Goal: Task Accomplishment & Management: Use online tool/utility

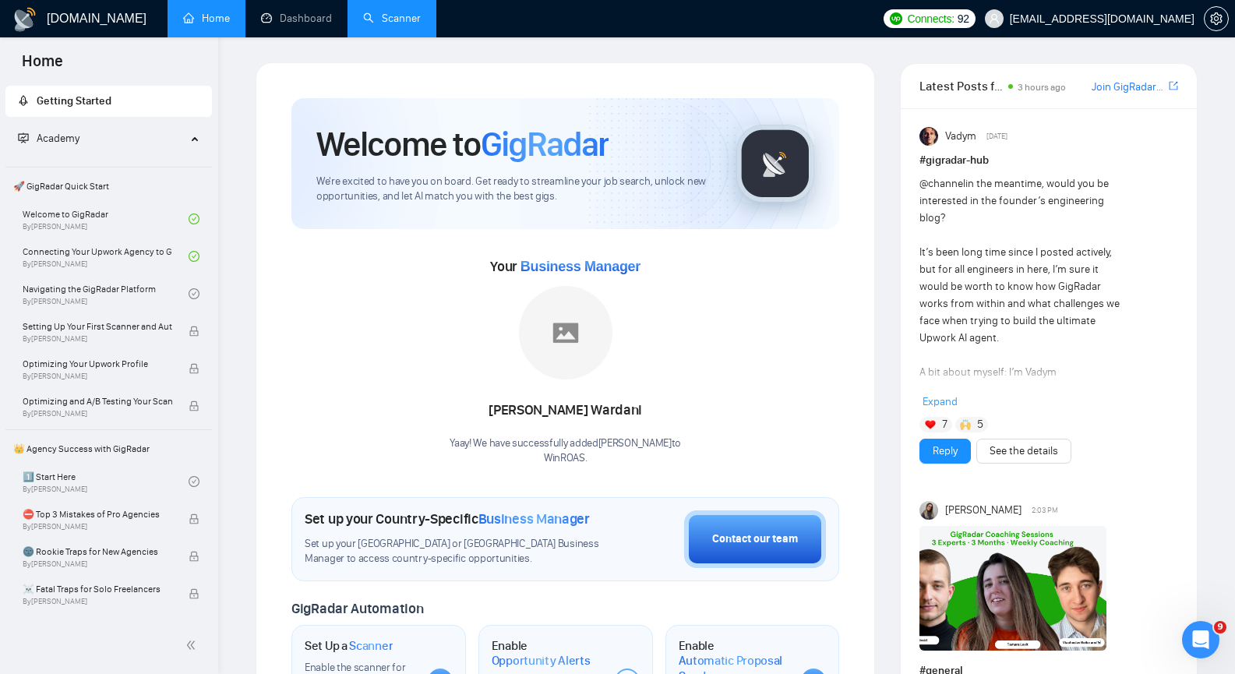
click at [370, 14] on link "Scanner" at bounding box center [392, 18] width 58 height 13
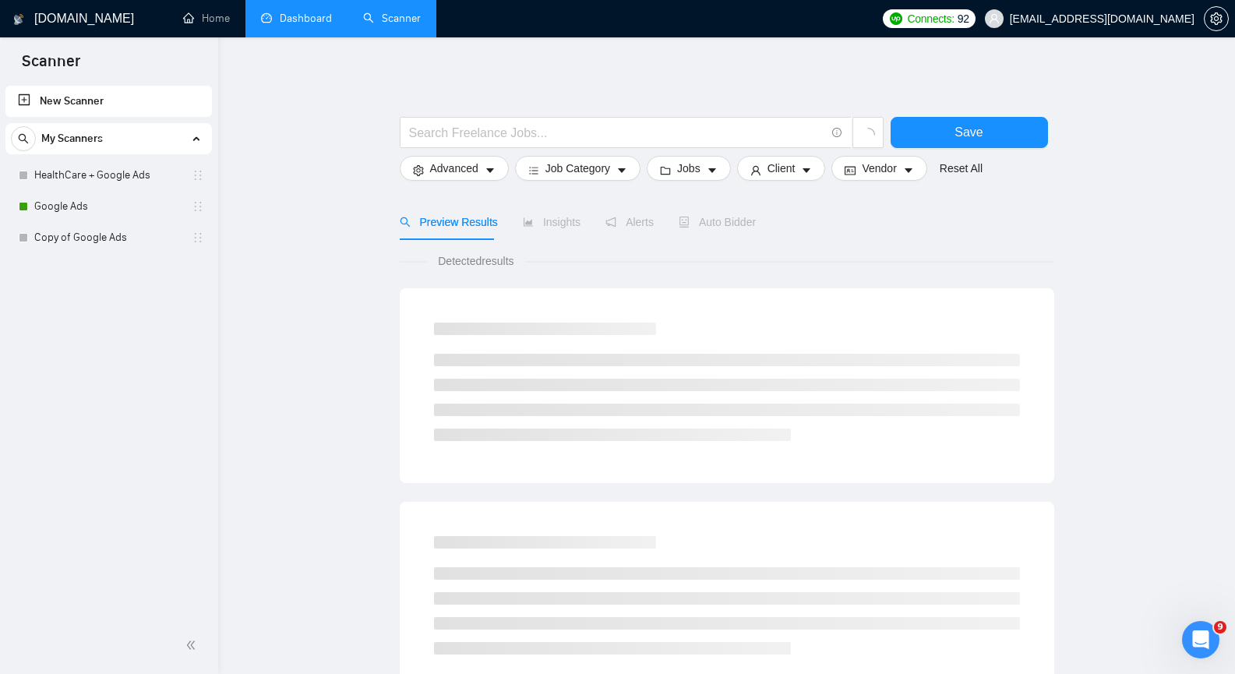
click at [328, 17] on link "Dashboard" at bounding box center [296, 18] width 71 height 13
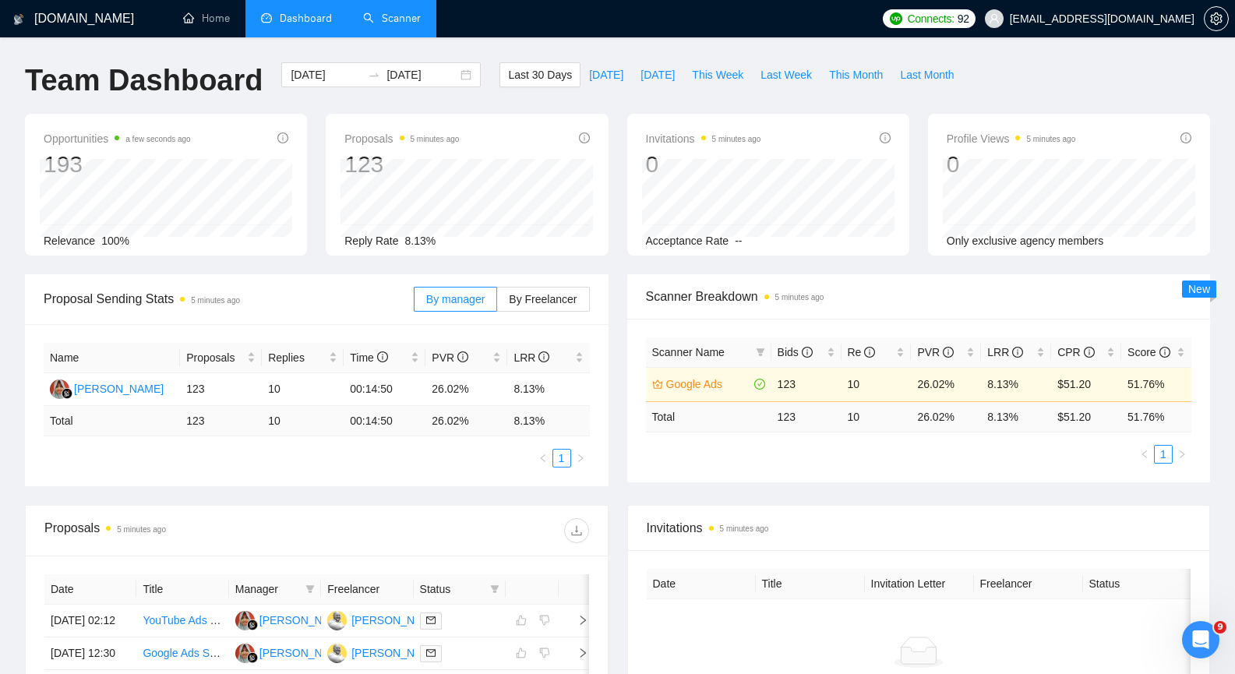
click at [405, 25] on link "Scanner" at bounding box center [392, 18] width 58 height 13
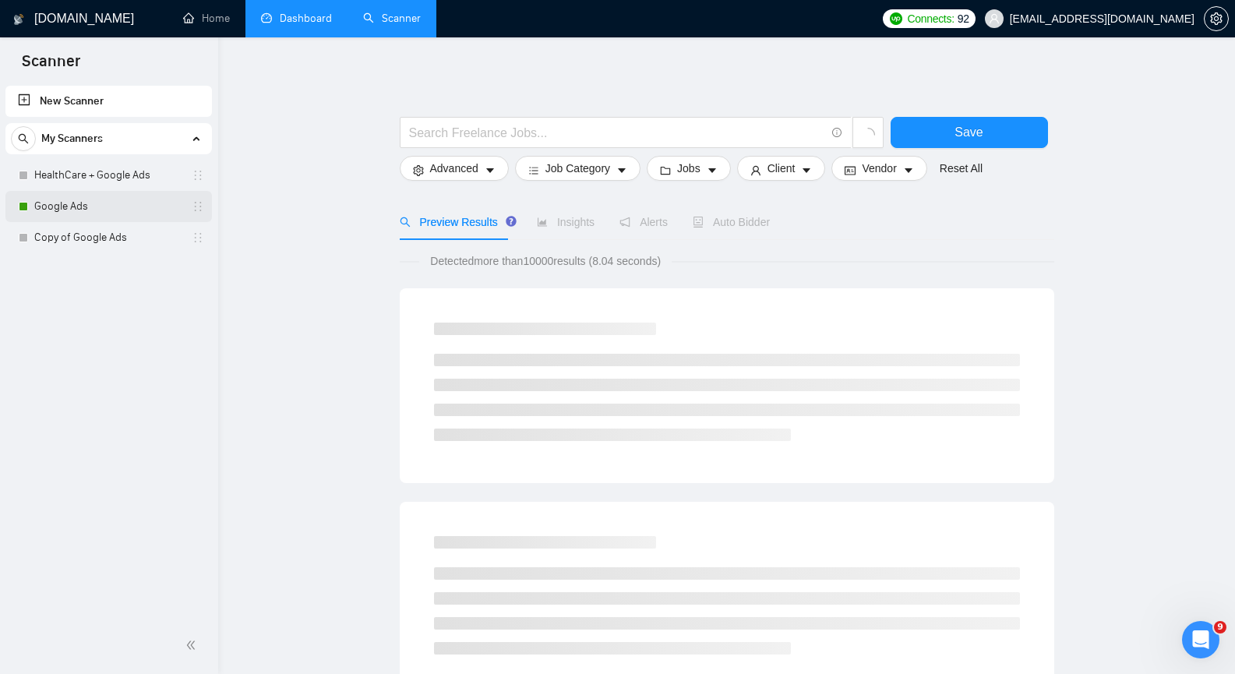
click at [54, 217] on link "Google Ads" at bounding box center [108, 206] width 148 height 31
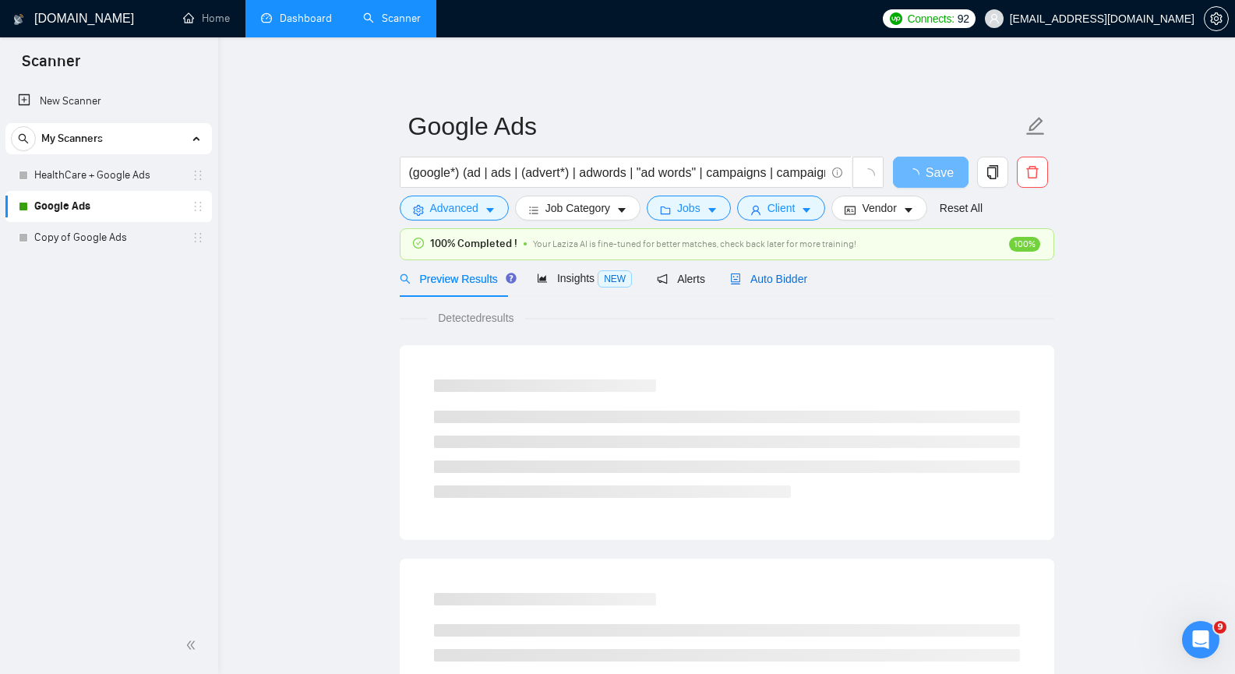
click at [744, 273] on span "Auto Bidder" at bounding box center [768, 279] width 77 height 12
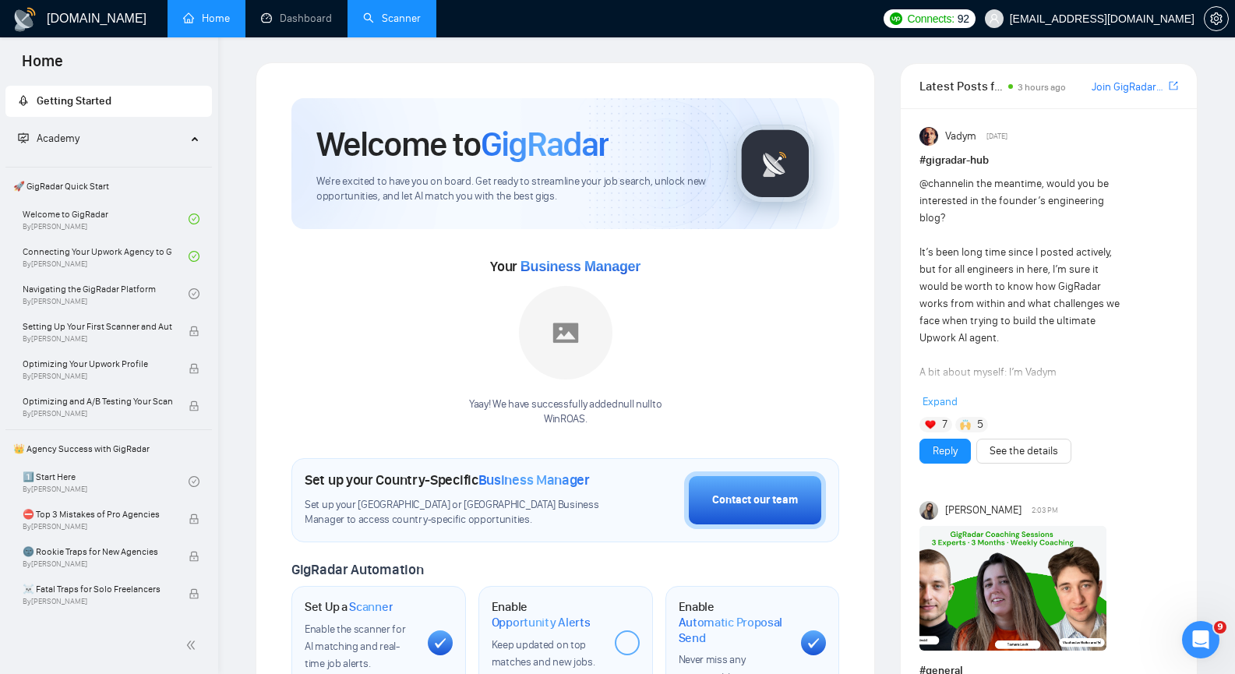
click at [407, 17] on link "Scanner" at bounding box center [392, 18] width 58 height 13
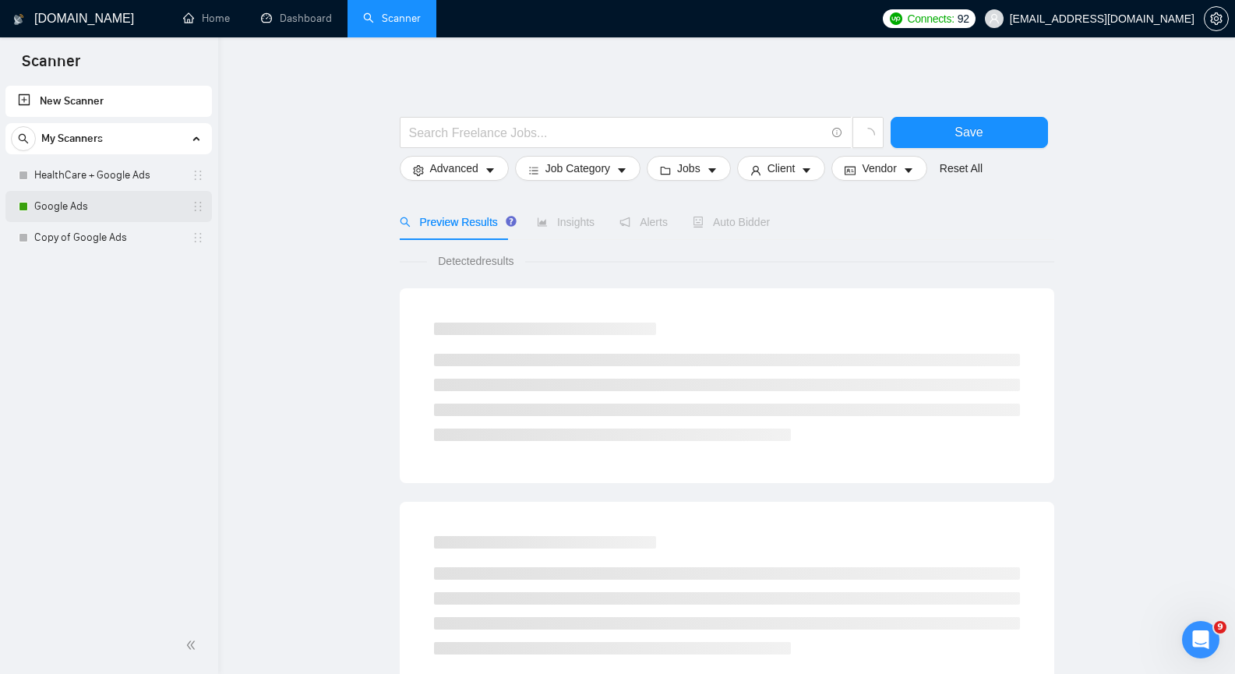
click at [118, 213] on link "Google Ads" at bounding box center [108, 206] width 148 height 31
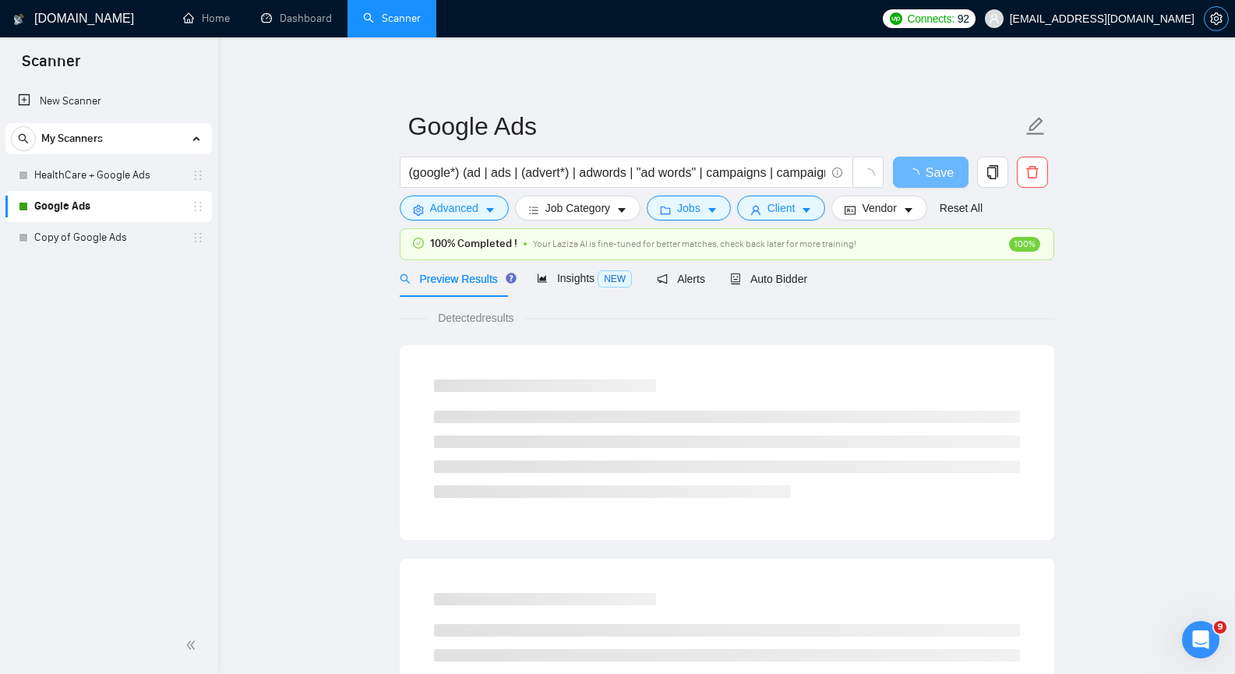
click at [1211, 19] on icon "setting" at bounding box center [1216, 18] width 12 height 12
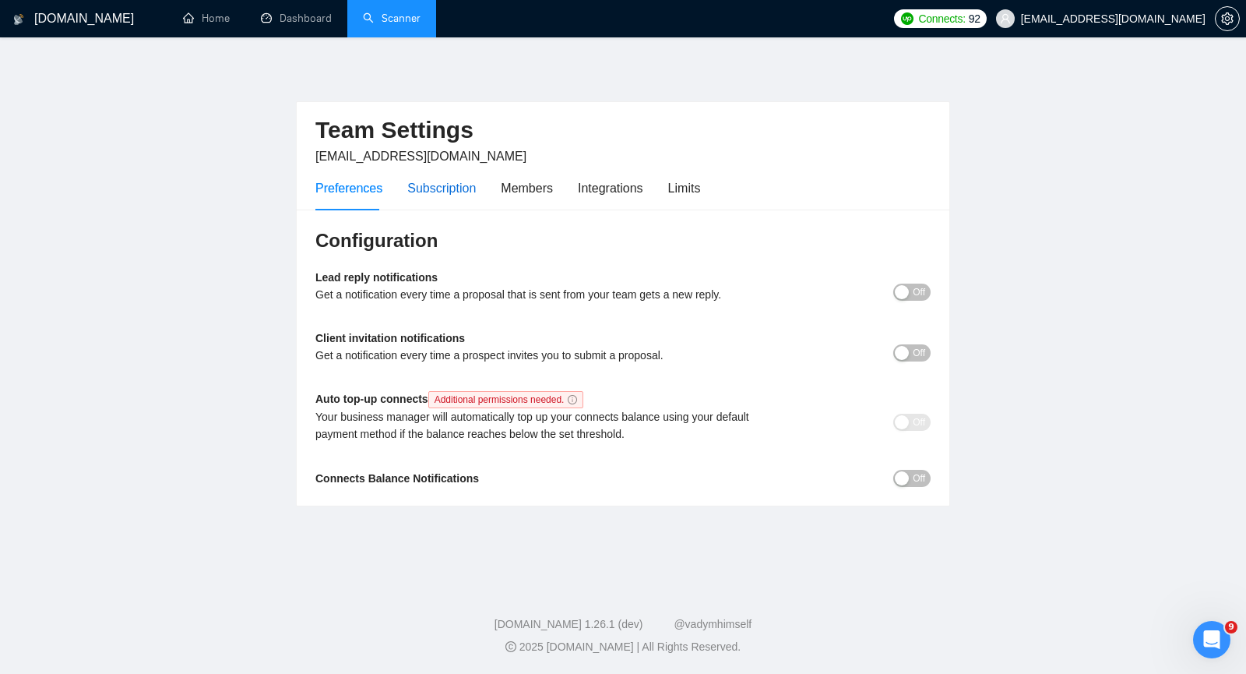
click at [421, 186] on div "Subscription" at bounding box center [441, 187] width 69 height 19
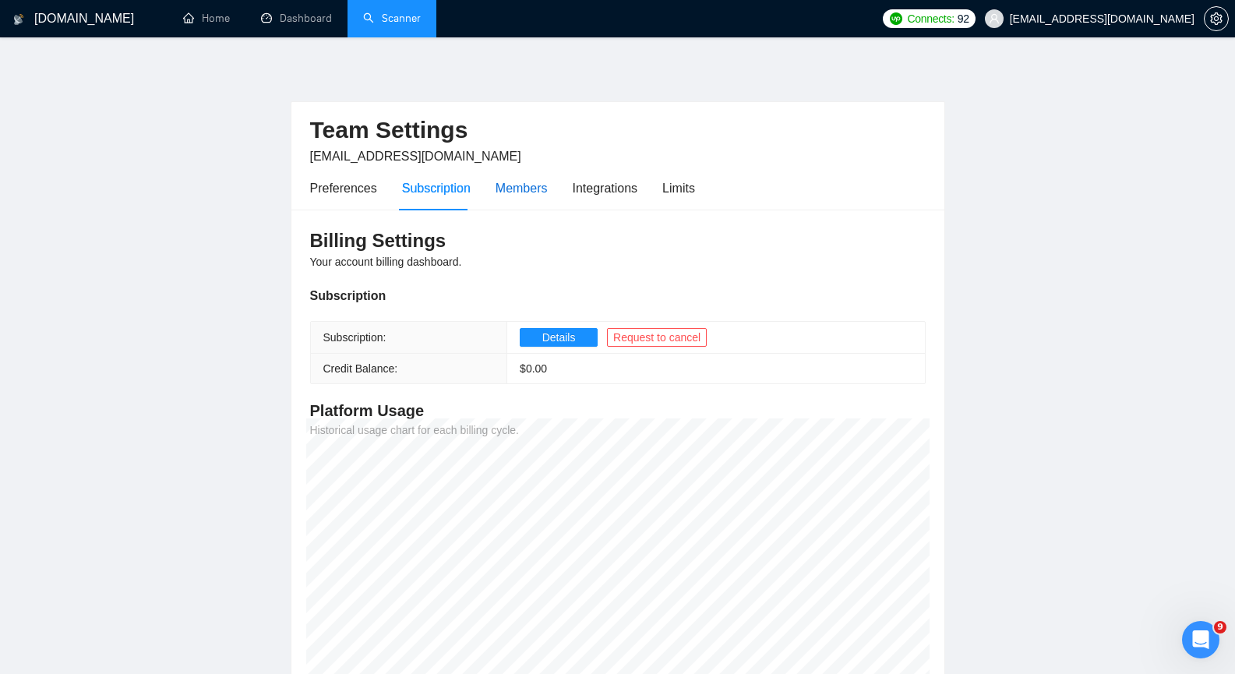
click at [533, 196] on div "Members" at bounding box center [521, 187] width 52 height 19
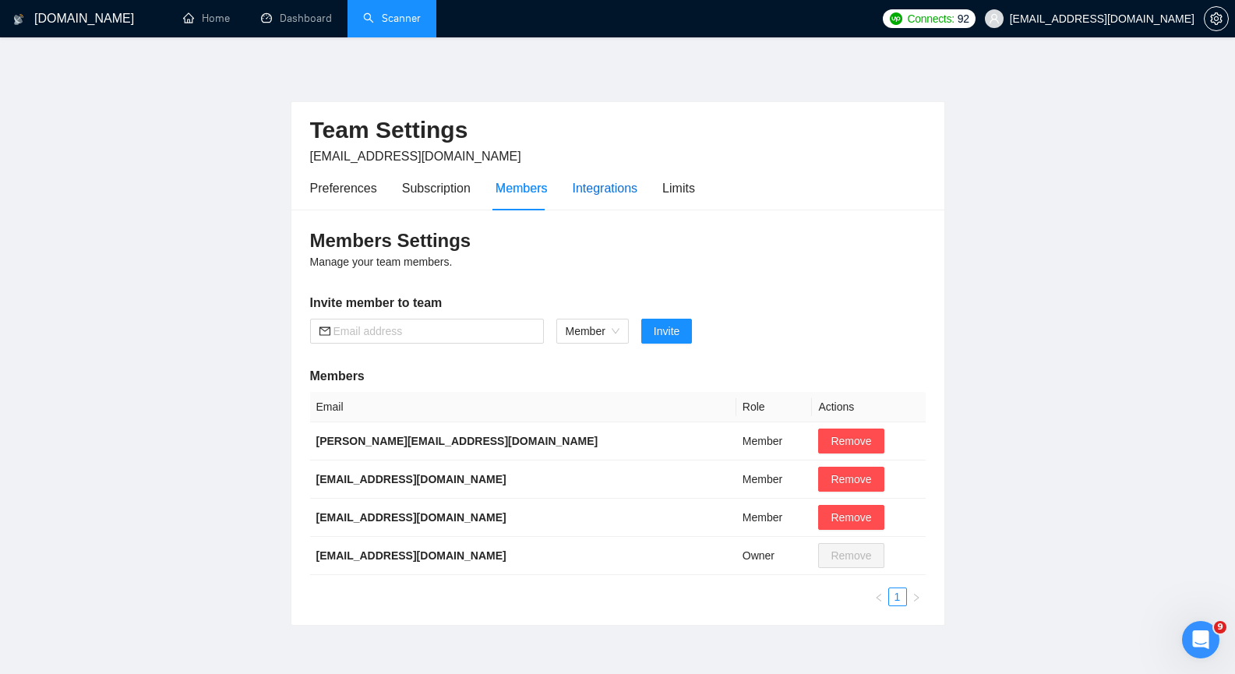
click at [588, 183] on div "Integrations" at bounding box center [605, 187] width 65 height 19
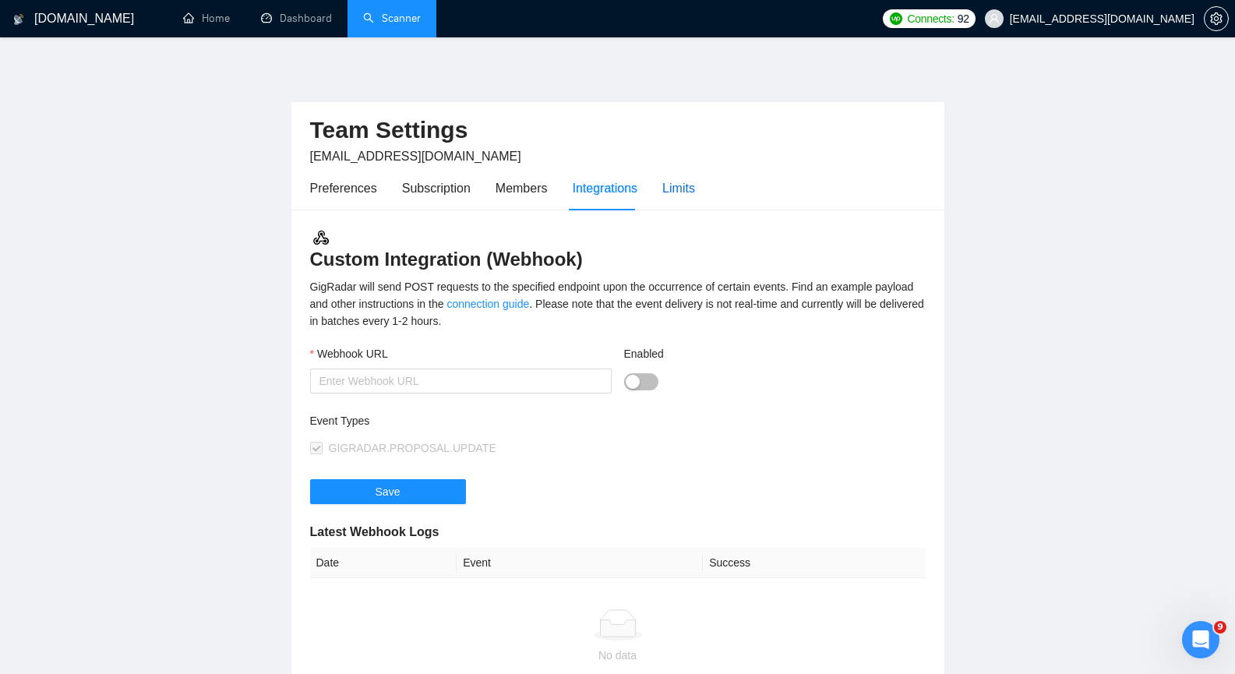
click at [671, 185] on div "Limits" at bounding box center [678, 187] width 33 height 19
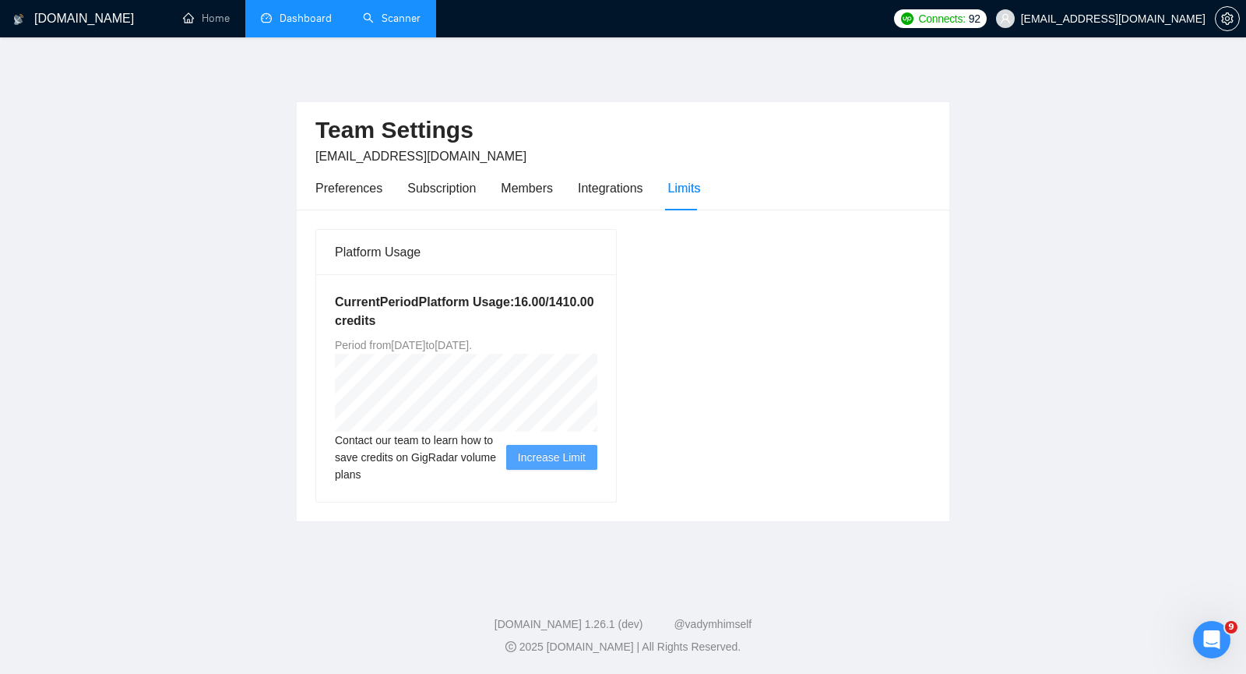
click at [332, 22] on link "Dashboard" at bounding box center [296, 18] width 71 height 13
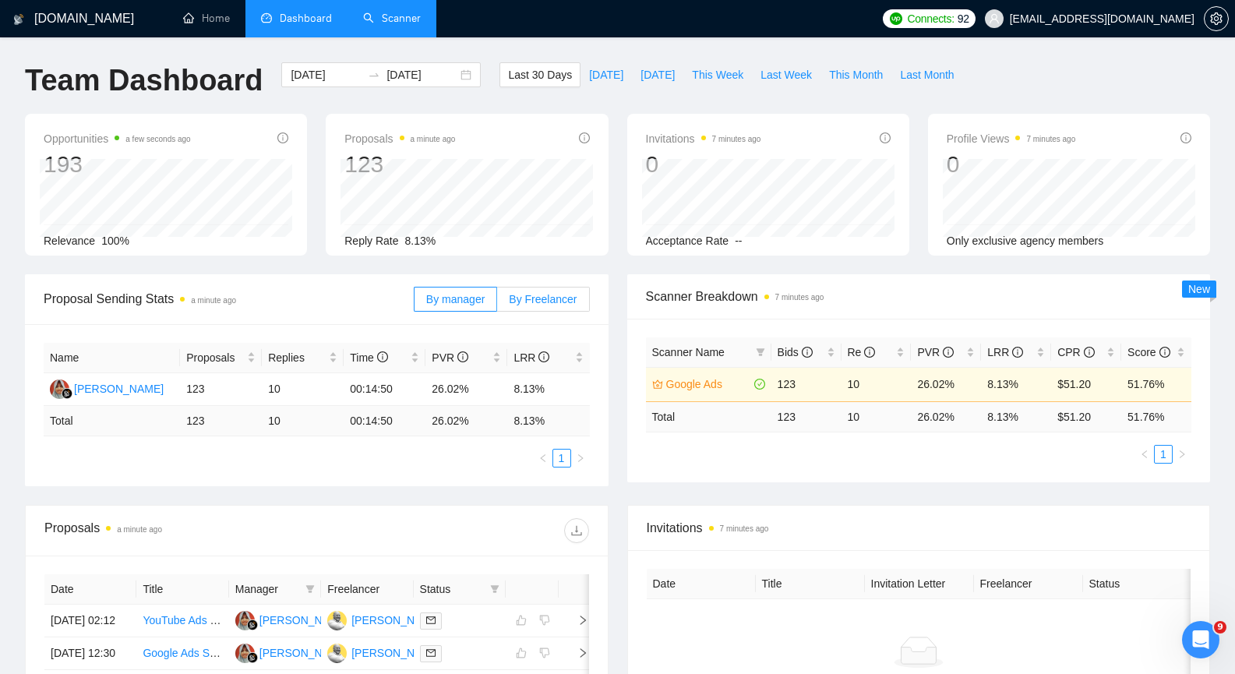
click at [552, 291] on label "By Freelancer" at bounding box center [543, 299] width 92 height 25
click at [497, 303] on input "By Freelancer" at bounding box center [497, 303] width 0 height 0
click at [445, 294] on span "By manager" at bounding box center [455, 299] width 58 height 12
click at [414, 303] on input "By manager" at bounding box center [414, 303] width 0 height 0
click at [395, 25] on link "Scanner" at bounding box center [392, 18] width 58 height 13
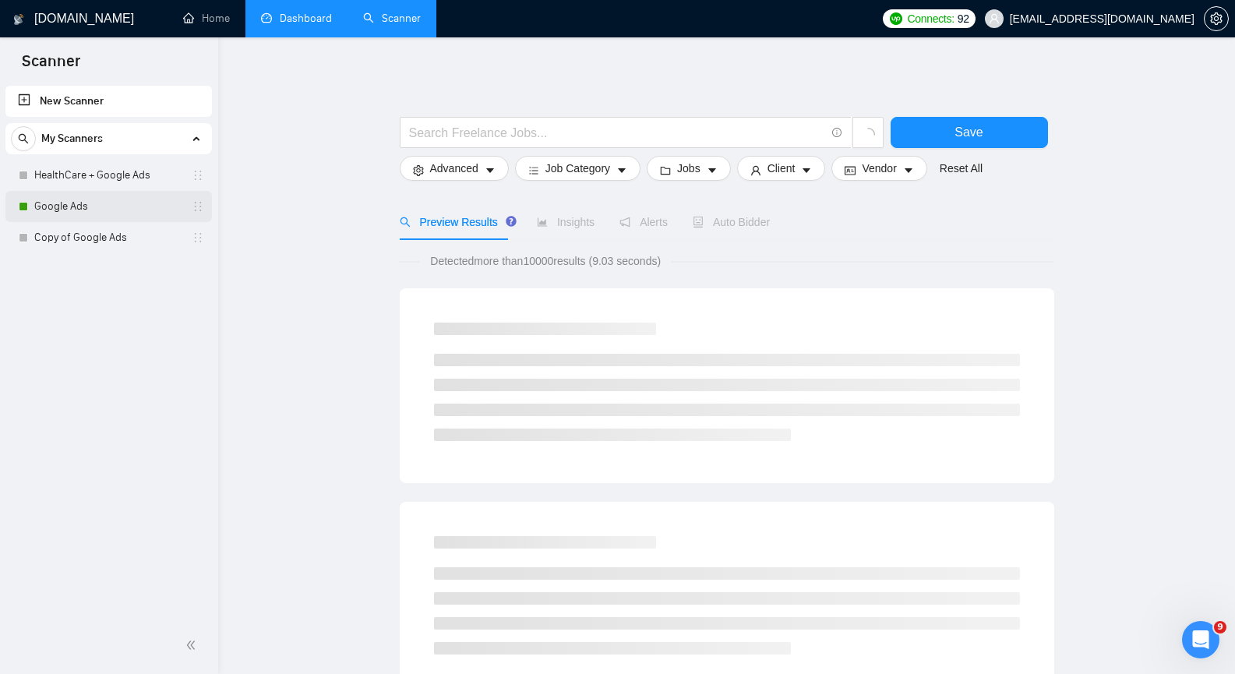
click at [145, 201] on link "Google Ads" at bounding box center [108, 206] width 148 height 31
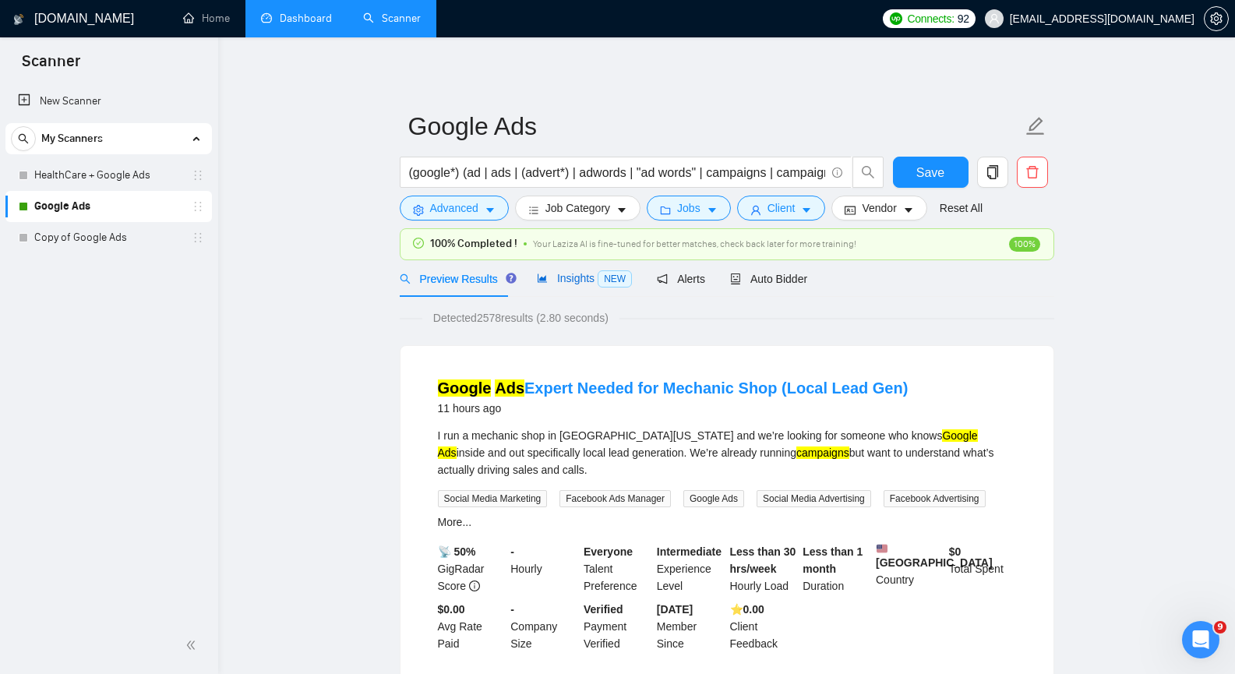
click at [556, 273] on span "Insights NEW" at bounding box center [584, 278] width 95 height 12
